Goal: Information Seeking & Learning: Learn about a topic

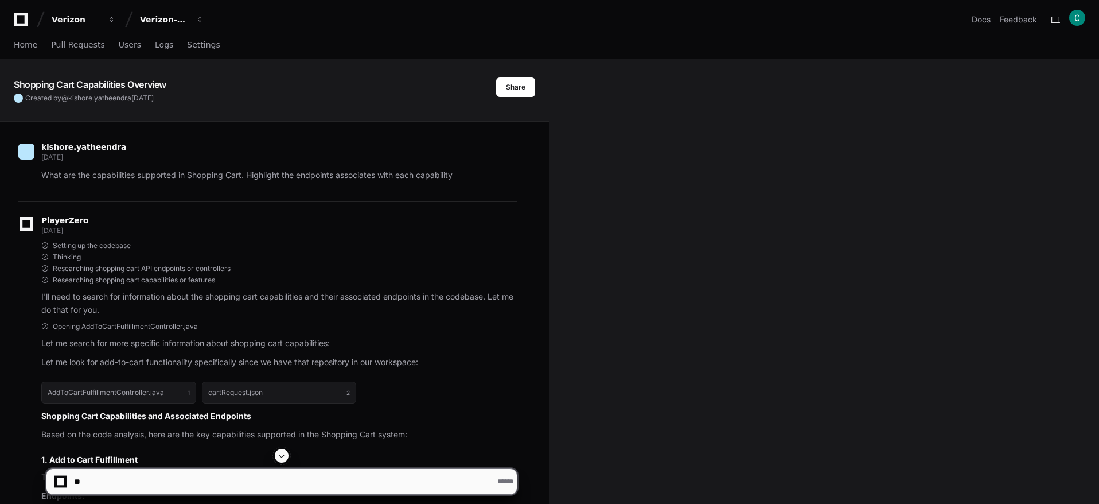
click at [57, 483] on div at bounding box center [60, 481] width 7 height 7
click at [63, 478] on div at bounding box center [60, 481] width 7 height 7
click at [59, 481] on div at bounding box center [60, 481] width 7 height 7
click at [496, 481] on button at bounding box center [503, 481] width 16 height 16
click at [503, 482] on span at bounding box center [503, 481] width 9 height 9
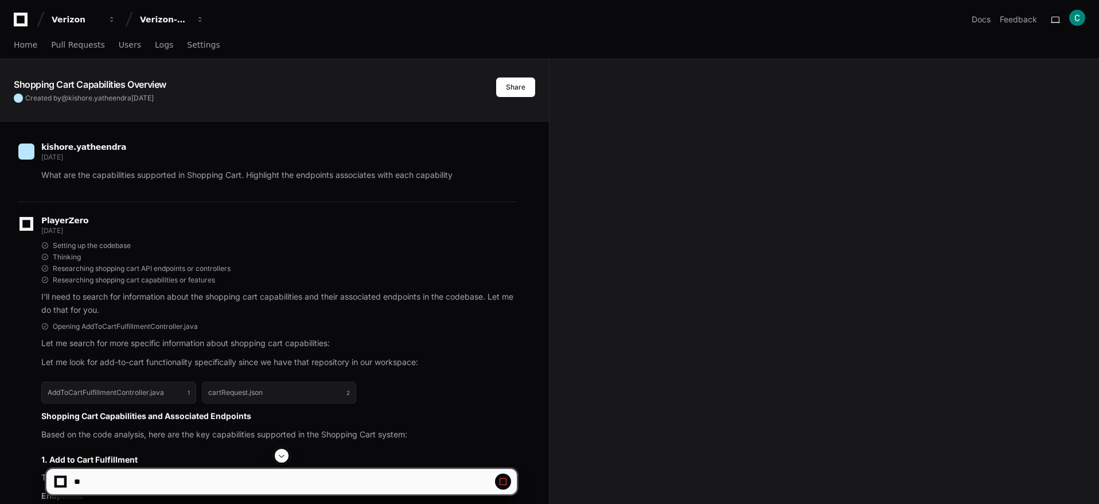
click at [503, 482] on span at bounding box center [503, 481] width 9 height 9
